Goal: Information Seeking & Learning: Check status

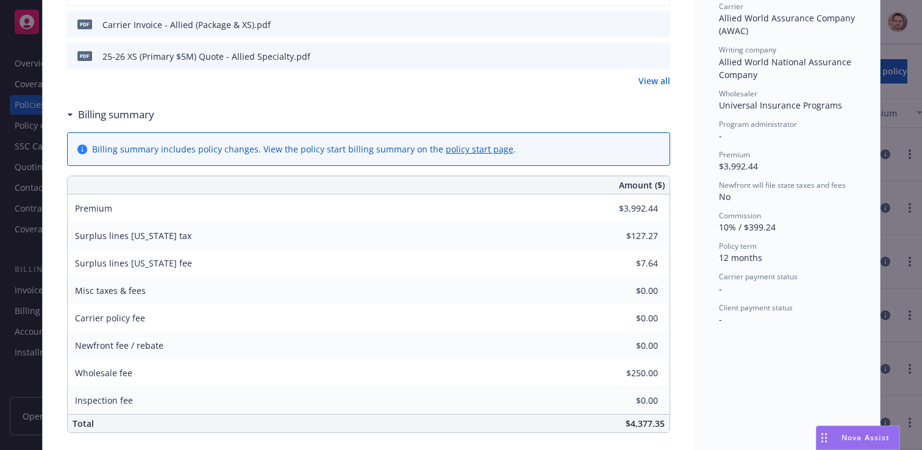
scroll to position [390, 0]
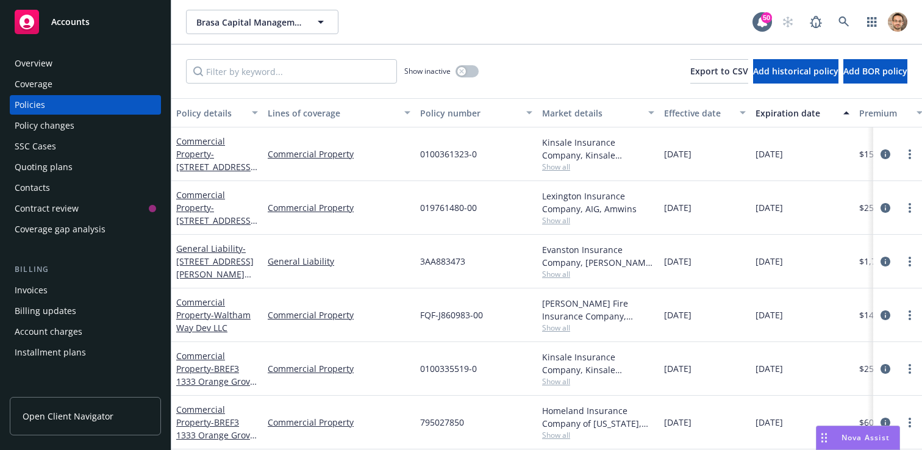
click at [93, 286] on div "Invoices" at bounding box center [86, 291] width 142 height 20
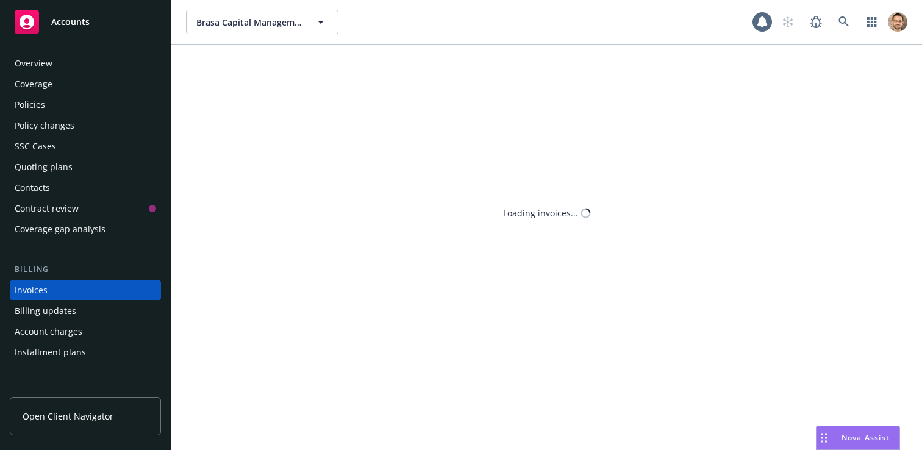
scroll to position [46, 0]
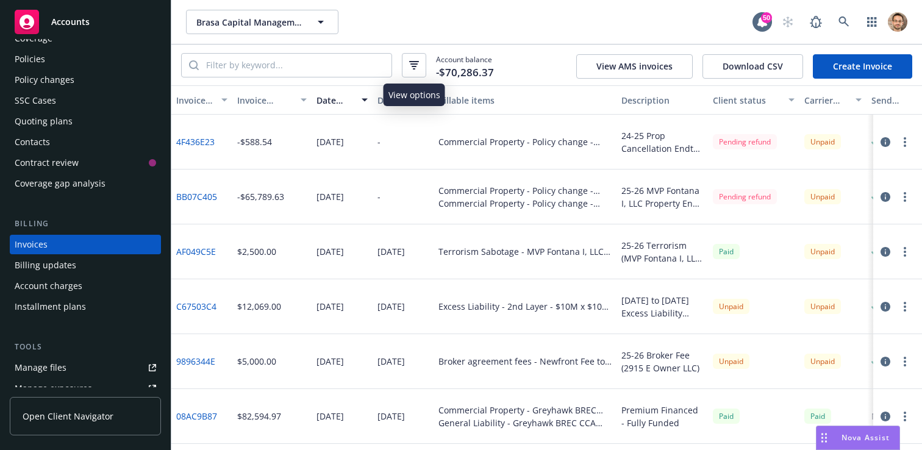
click at [420, 70] on button "button" at bounding box center [414, 65] width 24 height 24
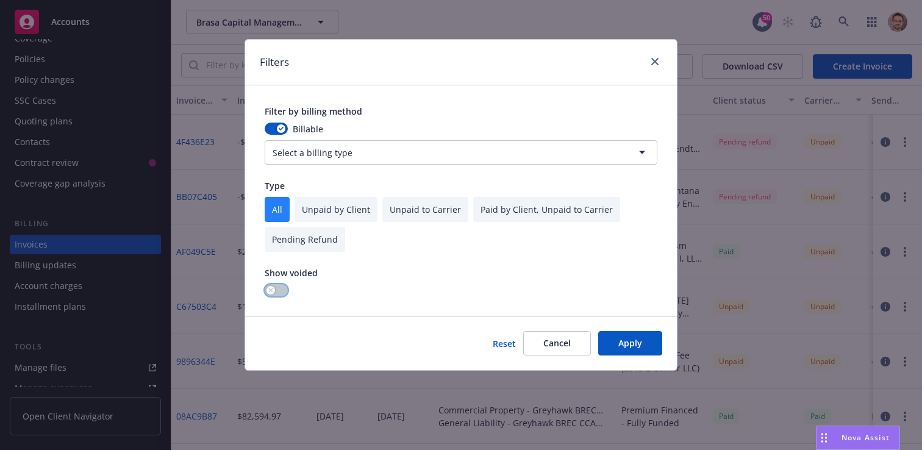
click at [275, 293] on button "button" at bounding box center [276, 290] width 23 height 12
click at [644, 340] on button "Apply" at bounding box center [630, 343] width 64 height 24
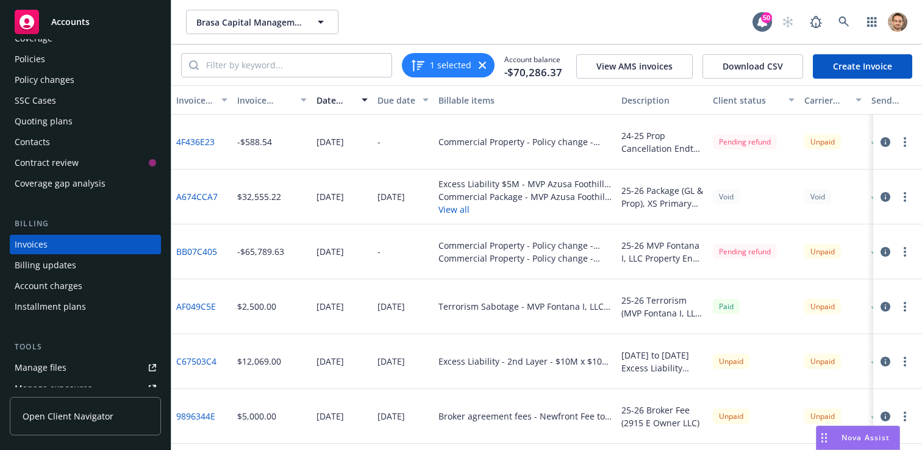
click at [206, 142] on link "4F436E23" at bounding box center [195, 141] width 38 height 13
click at [884, 140] on icon "button" at bounding box center [886, 142] width 10 height 10
click at [908, 144] on button "button" at bounding box center [905, 142] width 15 height 15
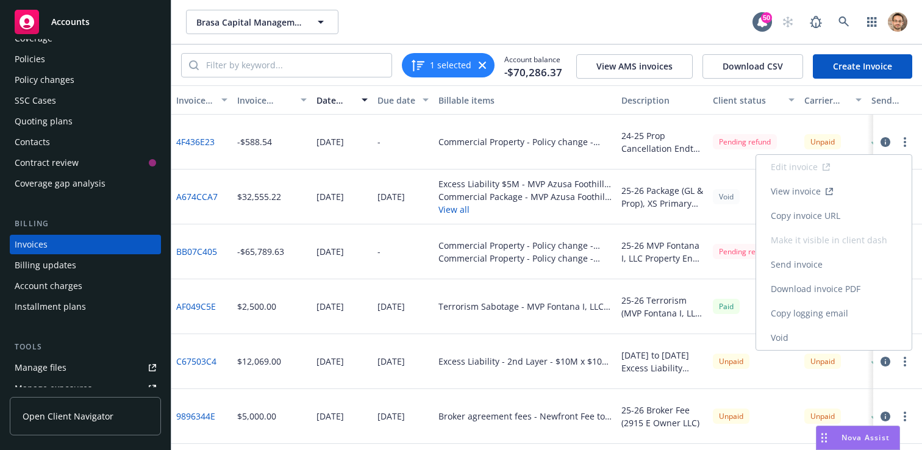
click at [736, 181] on div "Void" at bounding box center [754, 197] width 92 height 55
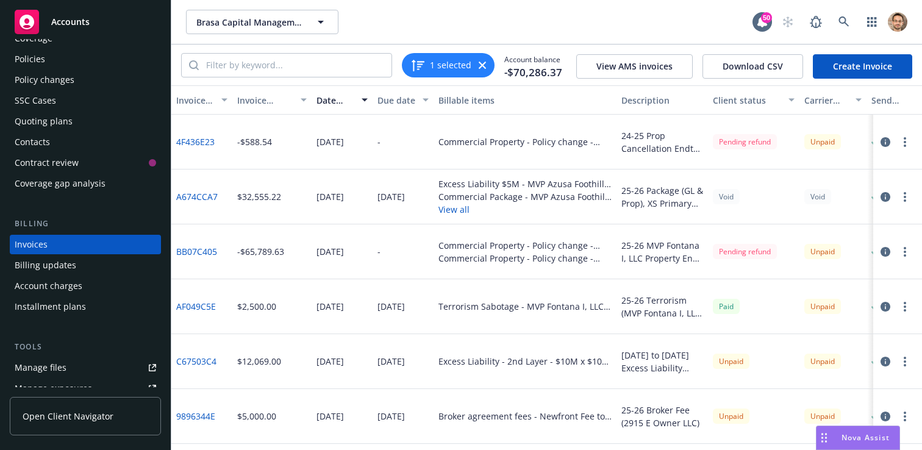
click at [544, 142] on div "Commercial Property - Policy change - CANCEL - FSF17855694001" at bounding box center [525, 141] width 173 height 13
click at [569, 142] on div "Commercial Property - Policy change - CANCEL - FSF17855694001" at bounding box center [525, 141] width 173 height 13
click at [595, 144] on div "Commercial Property - Policy change - CANCEL - FSF17855694001" at bounding box center [525, 141] width 173 height 13
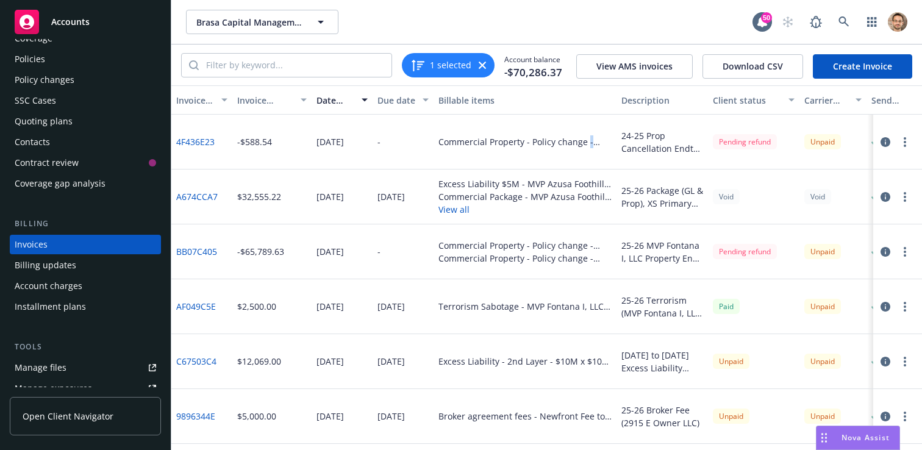
click at [595, 144] on div "Commercial Property - Policy change - CANCEL - FSF17855694001" at bounding box center [525, 141] width 173 height 13
click at [202, 197] on link "A674CCA7" at bounding box center [196, 196] width 41 height 13
click at [450, 206] on button "View all" at bounding box center [525, 209] width 173 height 13
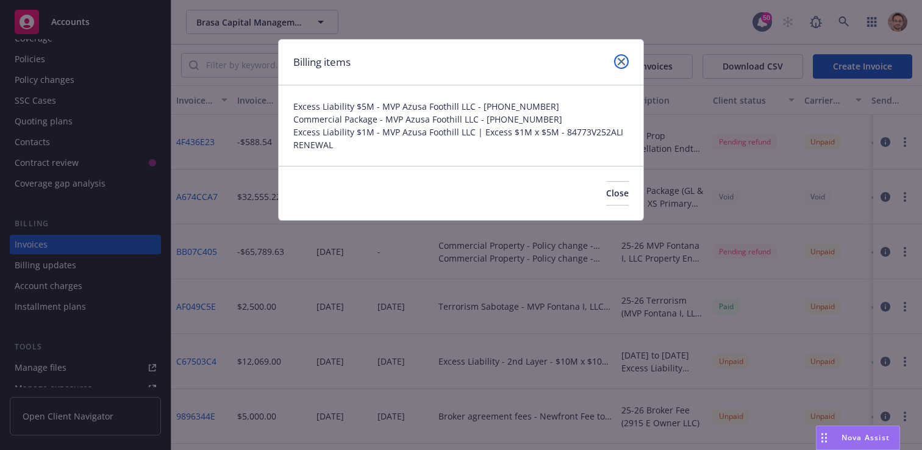
click at [624, 65] on icon "close" at bounding box center [621, 61] width 7 height 7
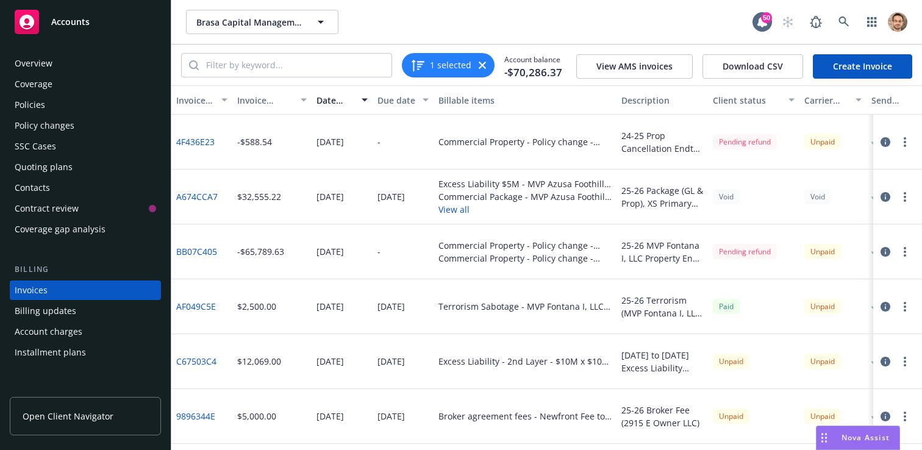
click at [72, 103] on div "Policies" at bounding box center [86, 105] width 142 height 20
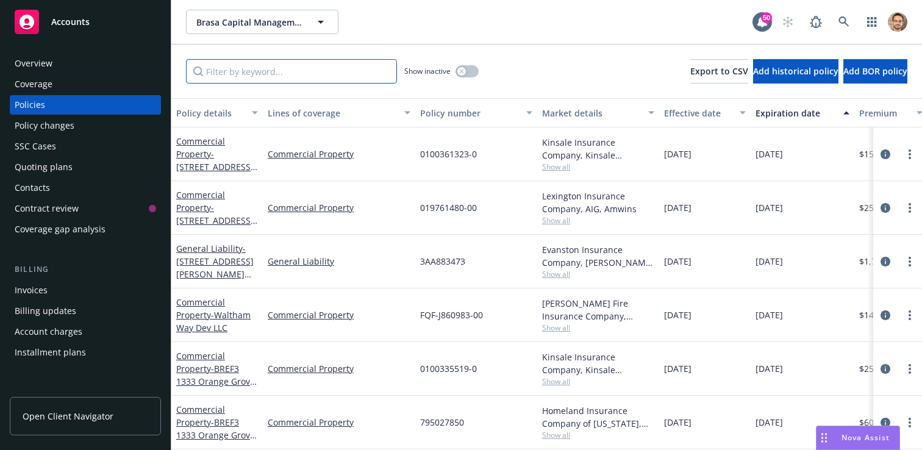
click at [301, 66] on input "Filter by keyword..." at bounding box center [291, 71] width 211 height 24
paste input "b7b84578-5d44-43f0-8529-a9eb6ccbef94"
type input "b7b84578-5d44-43f0-8529-a9eb6ccbef94"
click at [885, 151] on icon "circleInformation" at bounding box center [886, 154] width 10 height 10
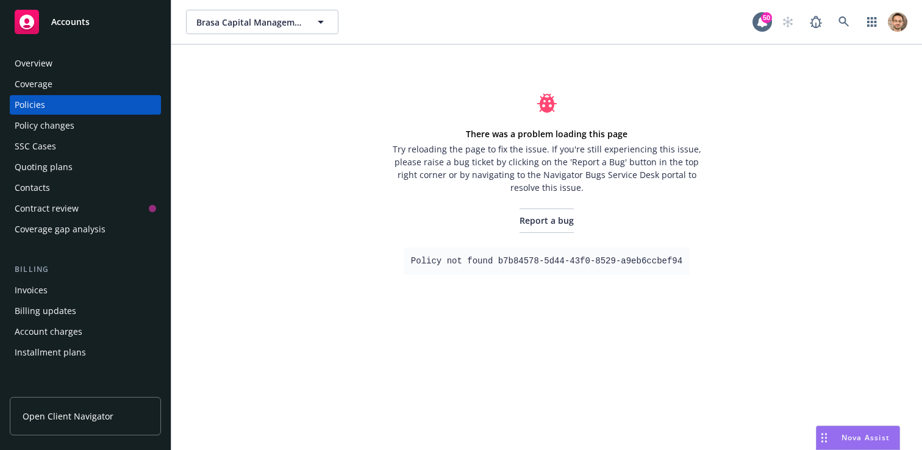
click at [77, 133] on div "Policy changes" at bounding box center [86, 126] width 142 height 20
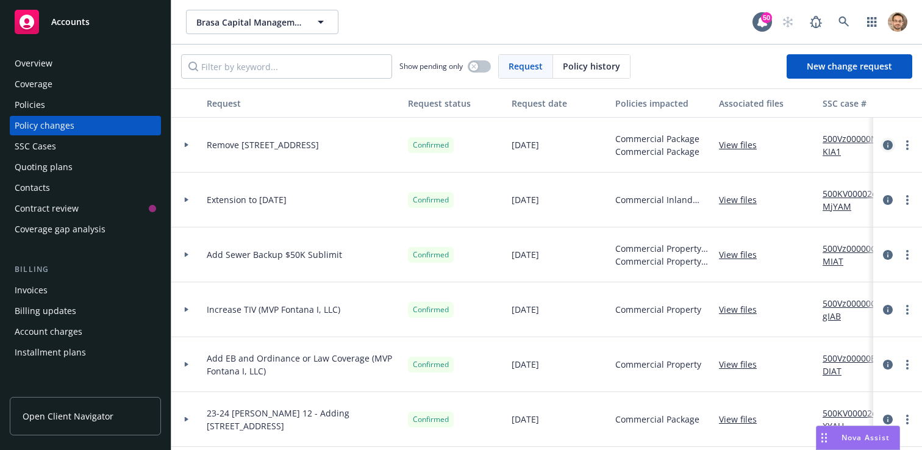
click at [888, 144] on icon "circleInformation" at bounding box center [888, 145] width 10 height 10
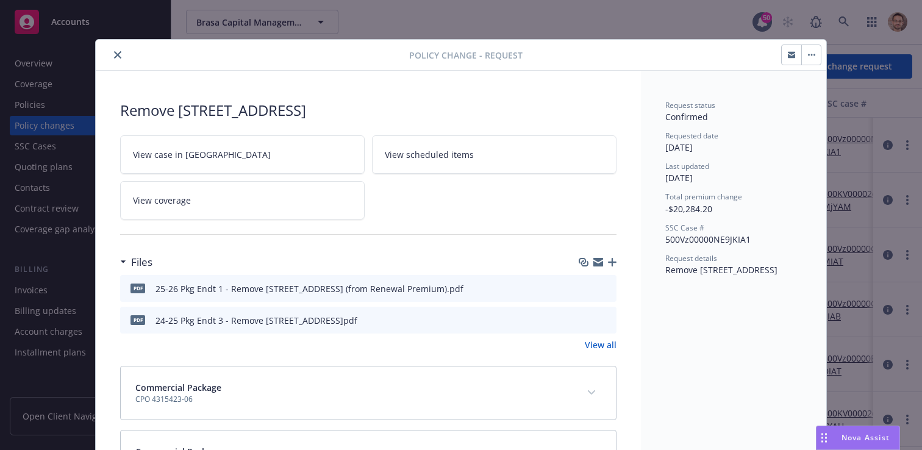
scroll to position [37, 0]
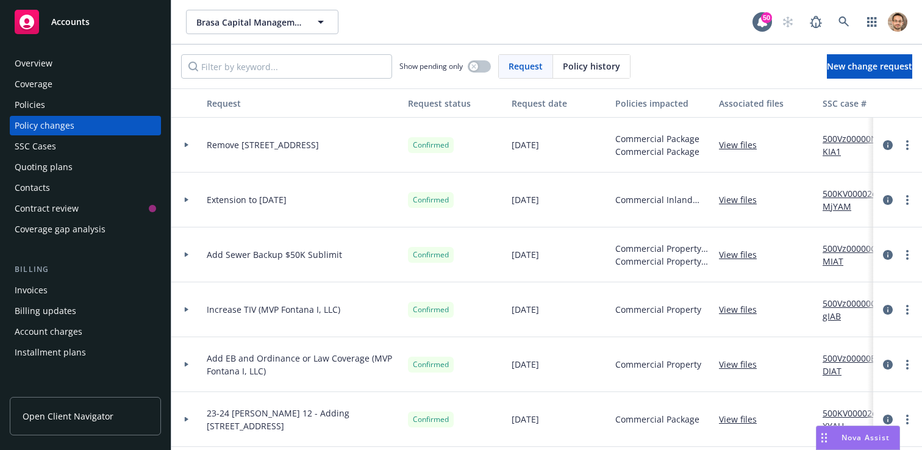
click at [589, 63] on span "Policy history" at bounding box center [591, 66] width 57 height 13
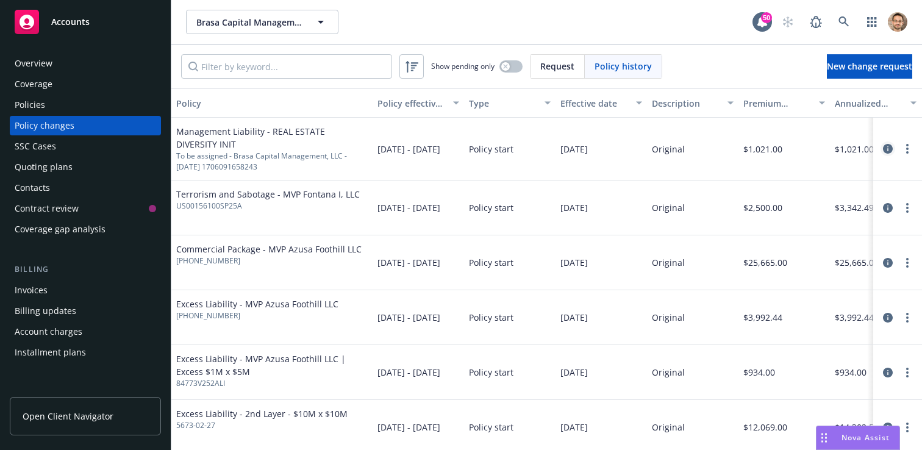
click at [886, 149] on icon "circleInformation" at bounding box center [888, 149] width 10 height 10
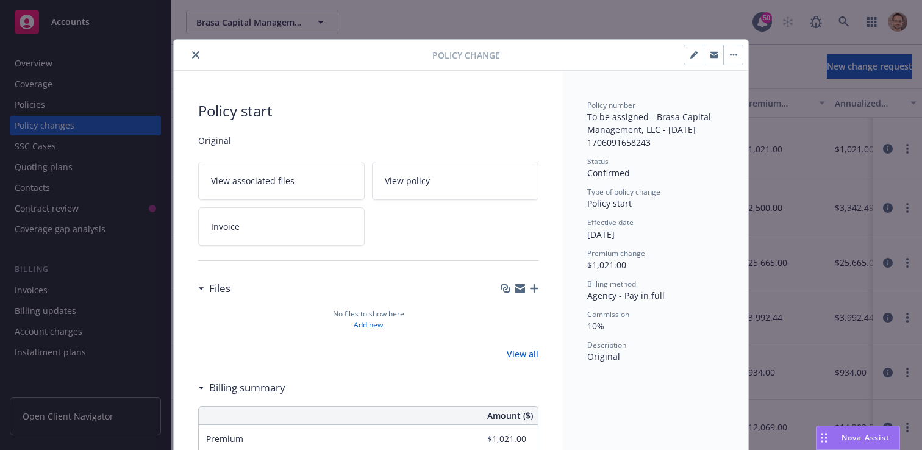
scroll to position [37, 0]
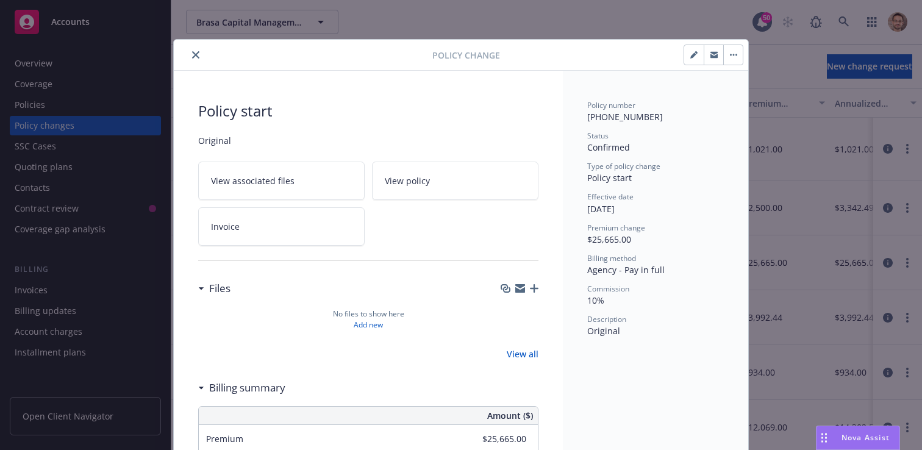
click at [449, 188] on link "View policy" at bounding box center [455, 181] width 167 height 38
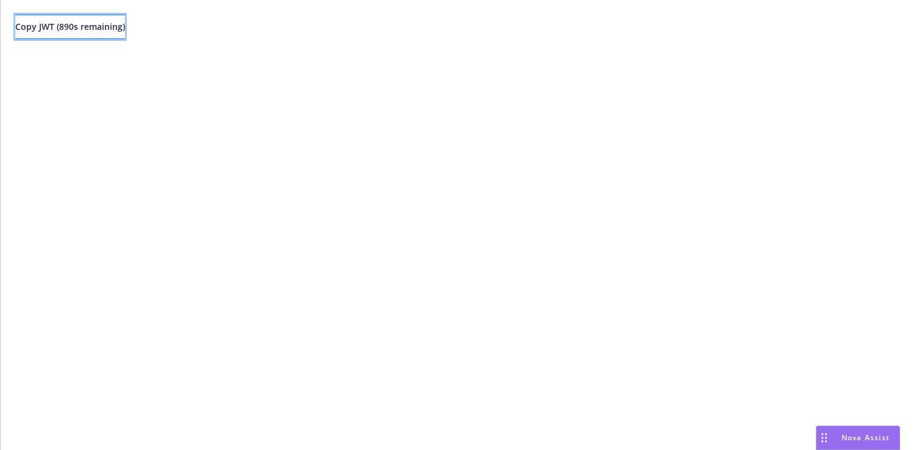
click at [125, 27] on button "Copy JWT ( 890 s remaining)" at bounding box center [70, 27] width 110 height 24
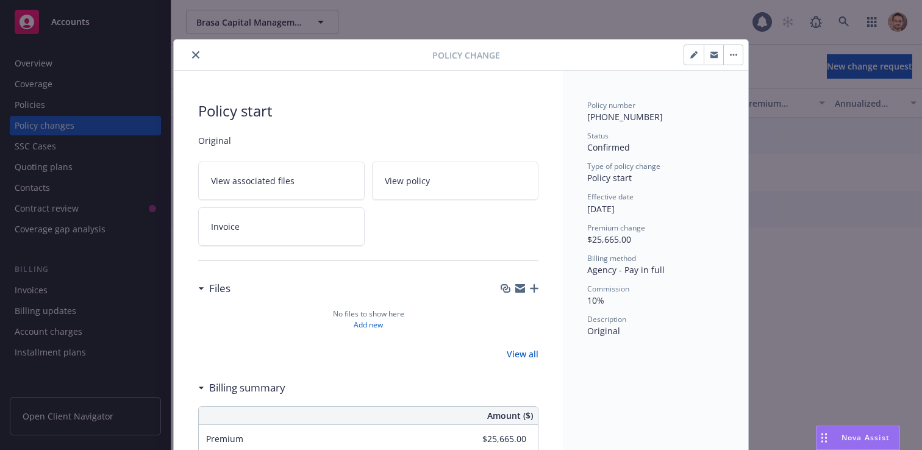
scroll to position [37, 0]
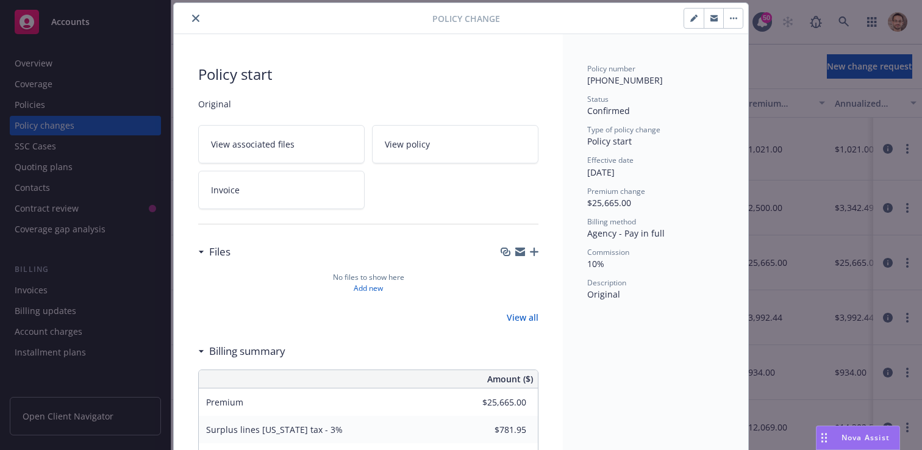
click at [733, 21] on button "button" at bounding box center [734, 19] width 20 height 20
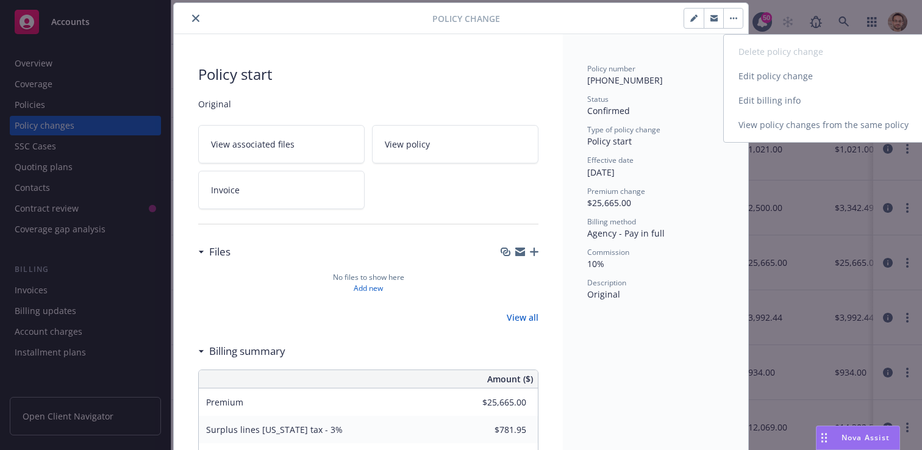
click at [695, 21] on icon "button" at bounding box center [694, 18] width 7 height 7
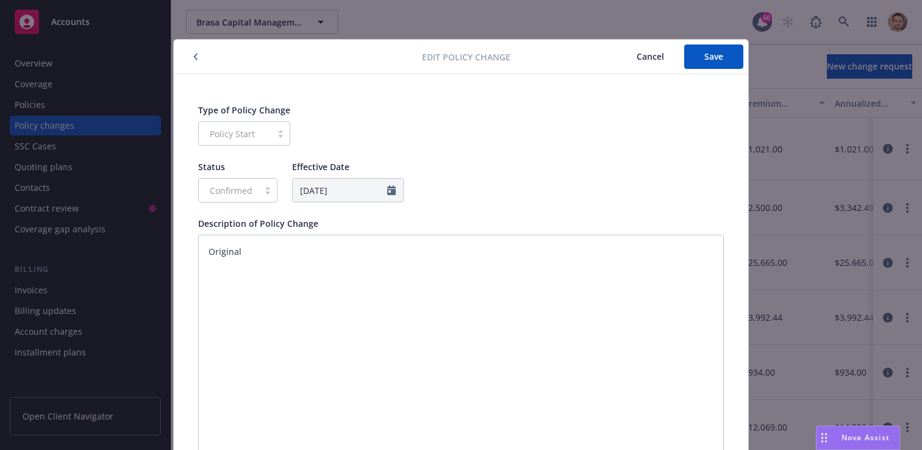
click at [655, 57] on span "Cancel" at bounding box center [650, 57] width 27 height 12
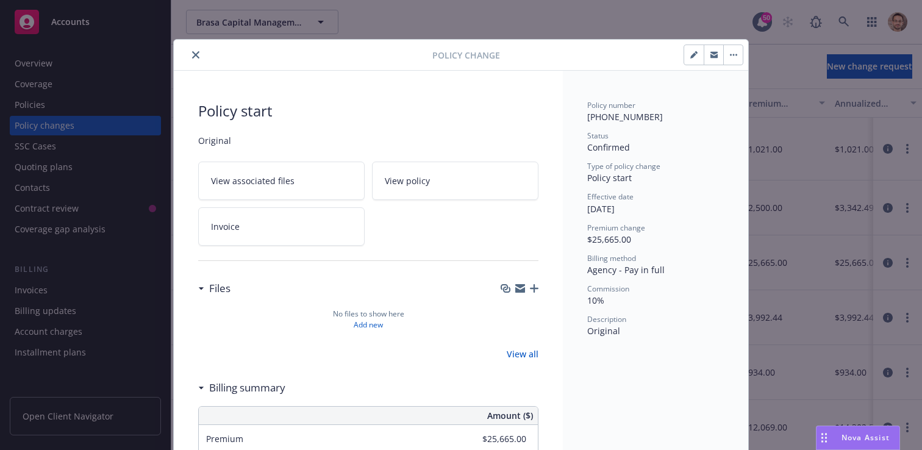
click at [735, 56] on icon "button" at bounding box center [733, 55] width 7 height 2
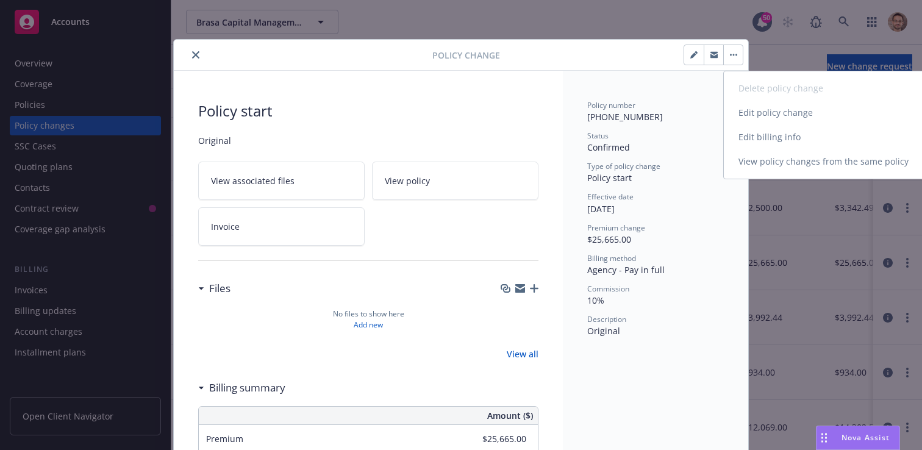
click at [745, 138] on link "Edit billing info" at bounding box center [828, 137] width 209 height 24
select select "CA"
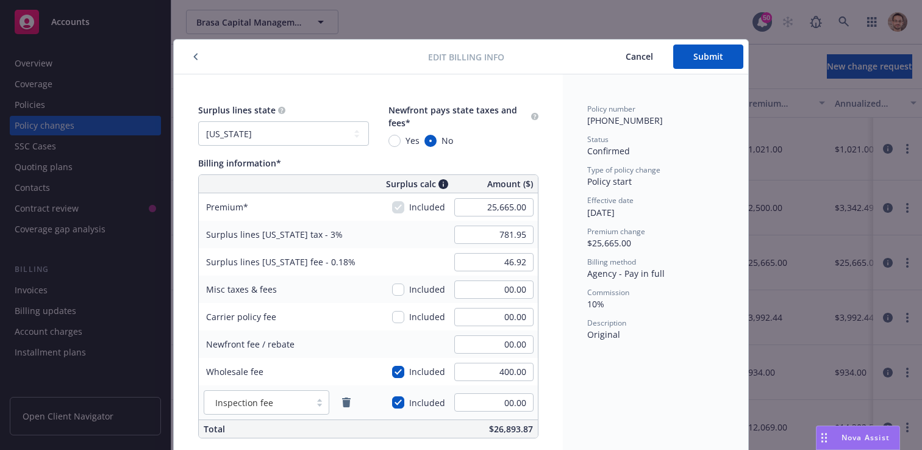
click at [641, 57] on span "Cancel" at bounding box center [639, 57] width 27 height 12
